Goal: Task Accomplishment & Management: Manage account settings

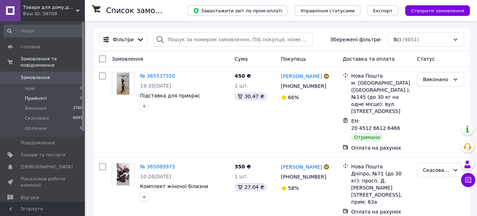
click at [36, 84] on li "Нові 0" at bounding box center [43, 89] width 87 height 10
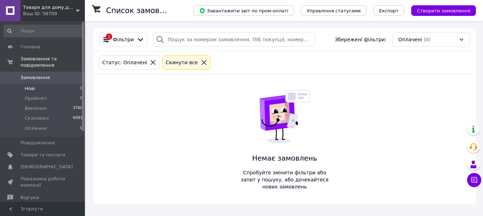
click at [35, 95] on span "Прийняті" at bounding box center [36, 98] width 22 height 6
click at [60, 10] on span "Товари для дому,для дітей,овочерізки [PERSON_NAME],лотки,взуття,одяг "Домініка"" at bounding box center [49, 7] width 53 height 6
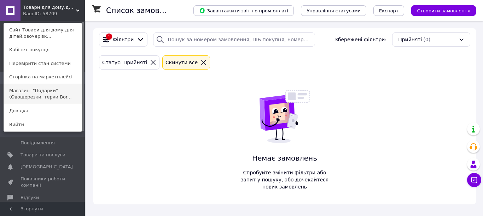
click at [46, 95] on link "Магазин -"Подарки"(Овощерезки, терки Bor..." at bounding box center [43, 94] width 78 height 20
click at [46, 95] on li "Прийняті 0" at bounding box center [43, 99] width 87 height 10
